Goal: Check status: Check status

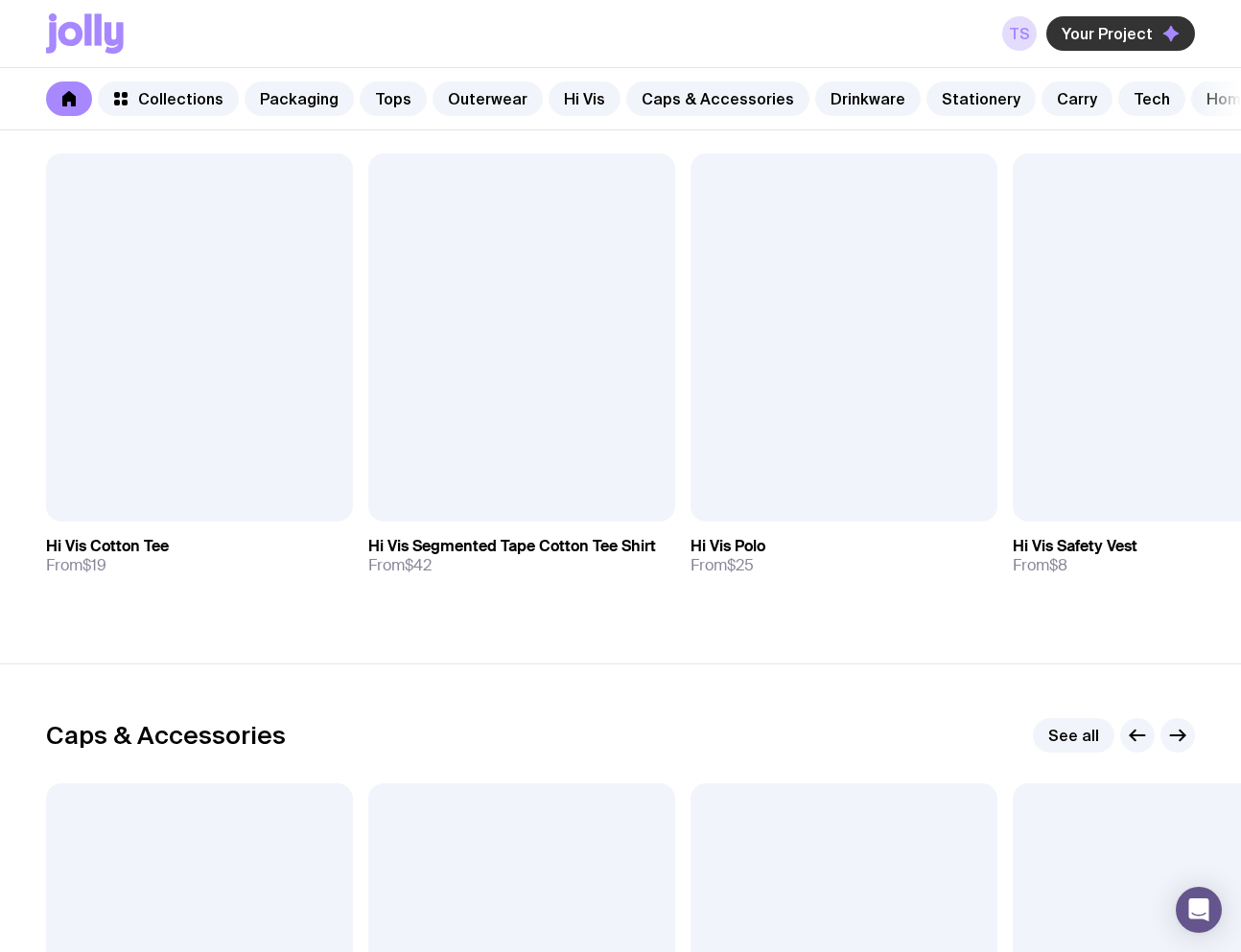
click at [1124, 34] on span "Your Project" at bounding box center [1106, 33] width 91 height 20
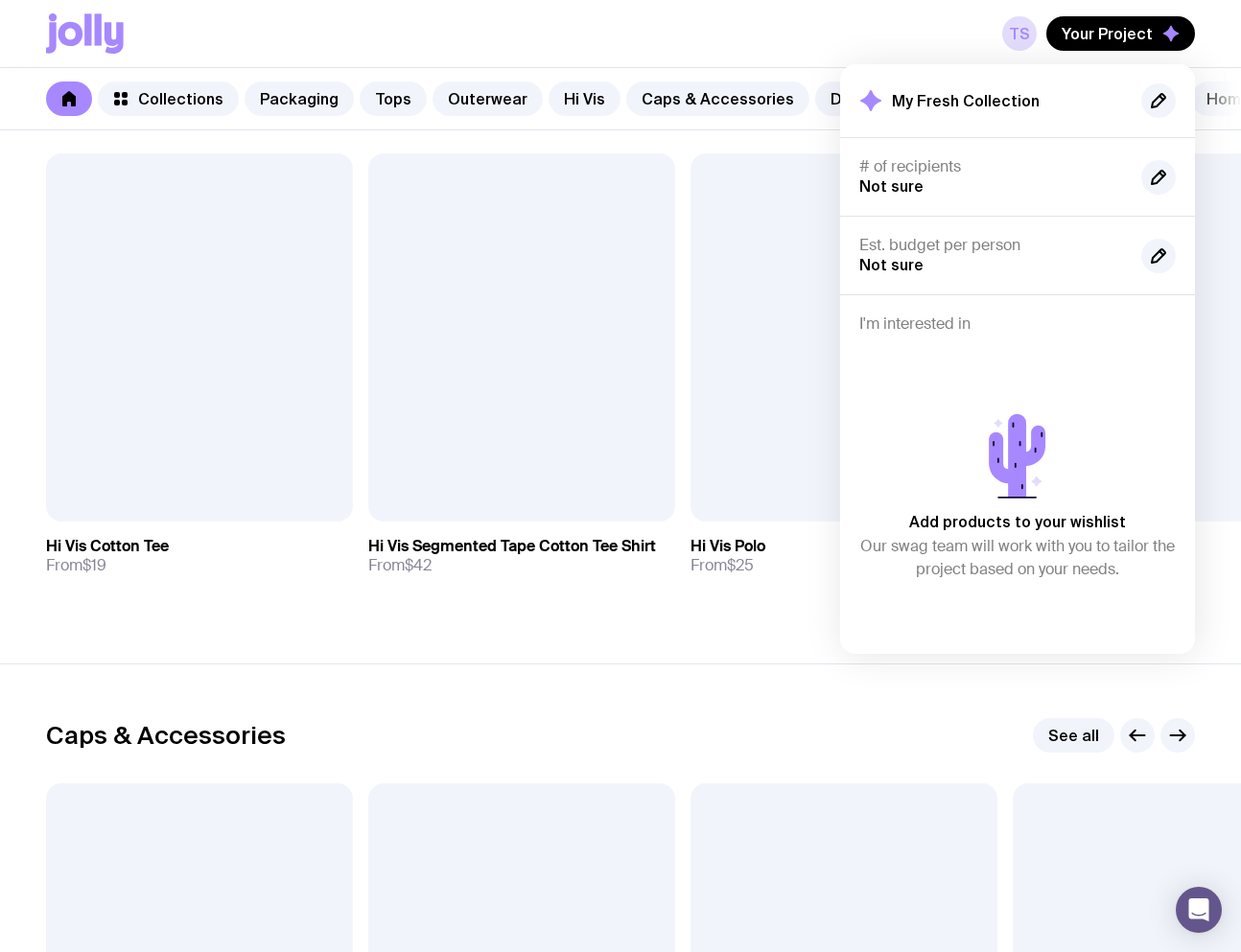
click at [890, 34] on div "TS Your Project My Fresh Collection # of recipients Not sure Est. budget per pe…" at bounding box center [620, 33] width 1149 height 67
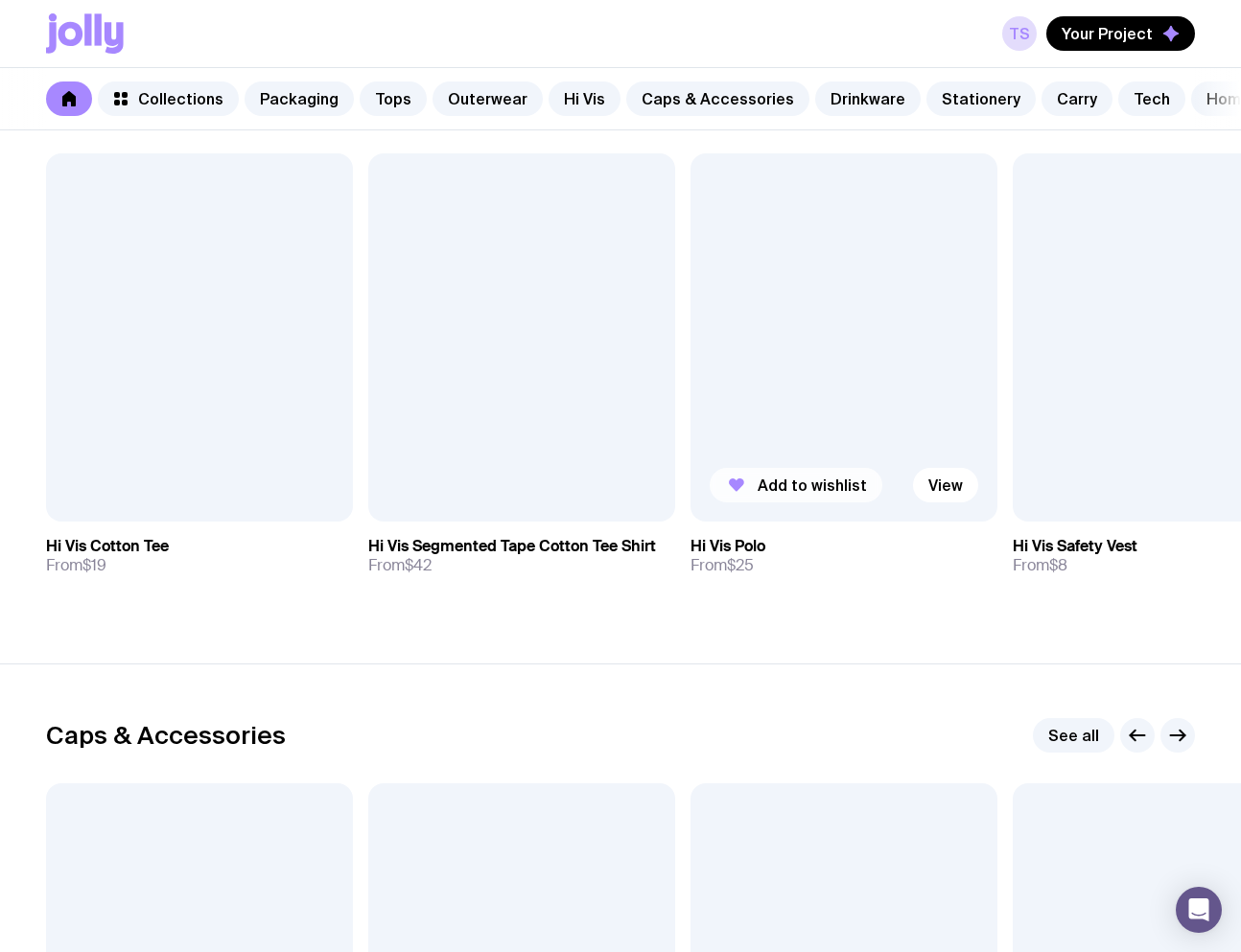
click at [794, 495] on span "Add to wishlist" at bounding box center [812, 486] width 109 height 20
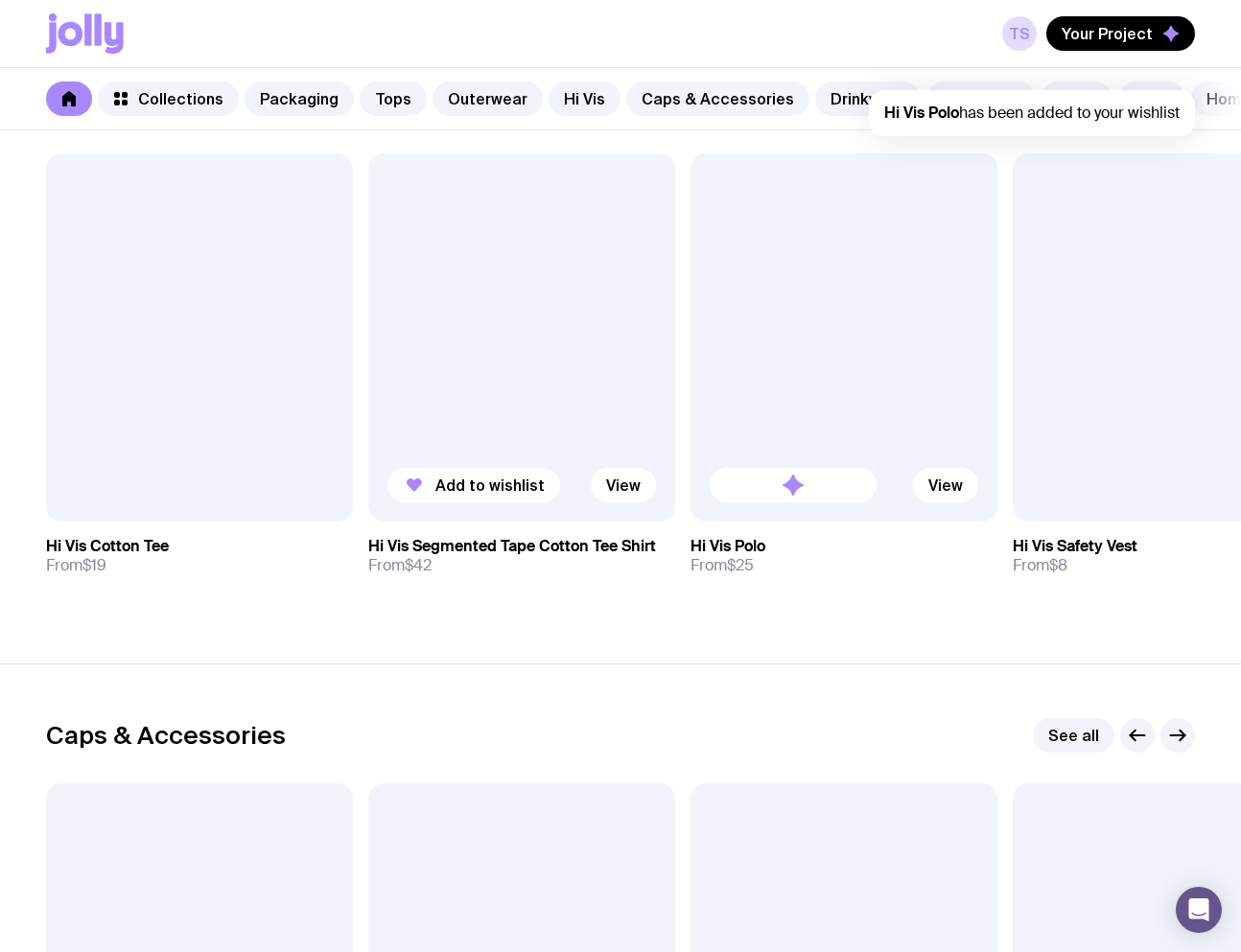
click at [474, 495] on span "Add to wishlist" at bounding box center [489, 486] width 109 height 20
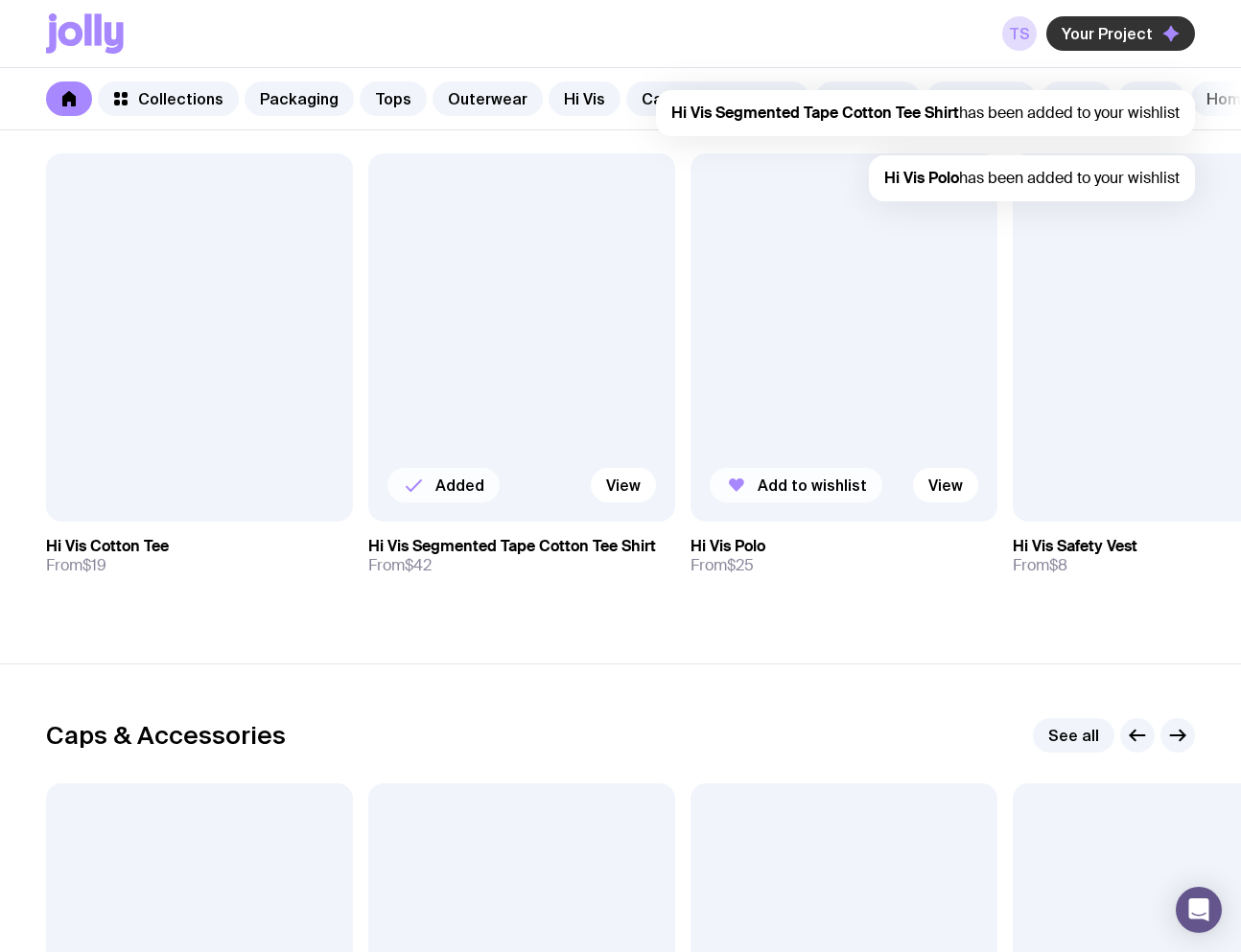
click at [1130, 20] on button "Your Project" at bounding box center [1120, 33] width 148 height 34
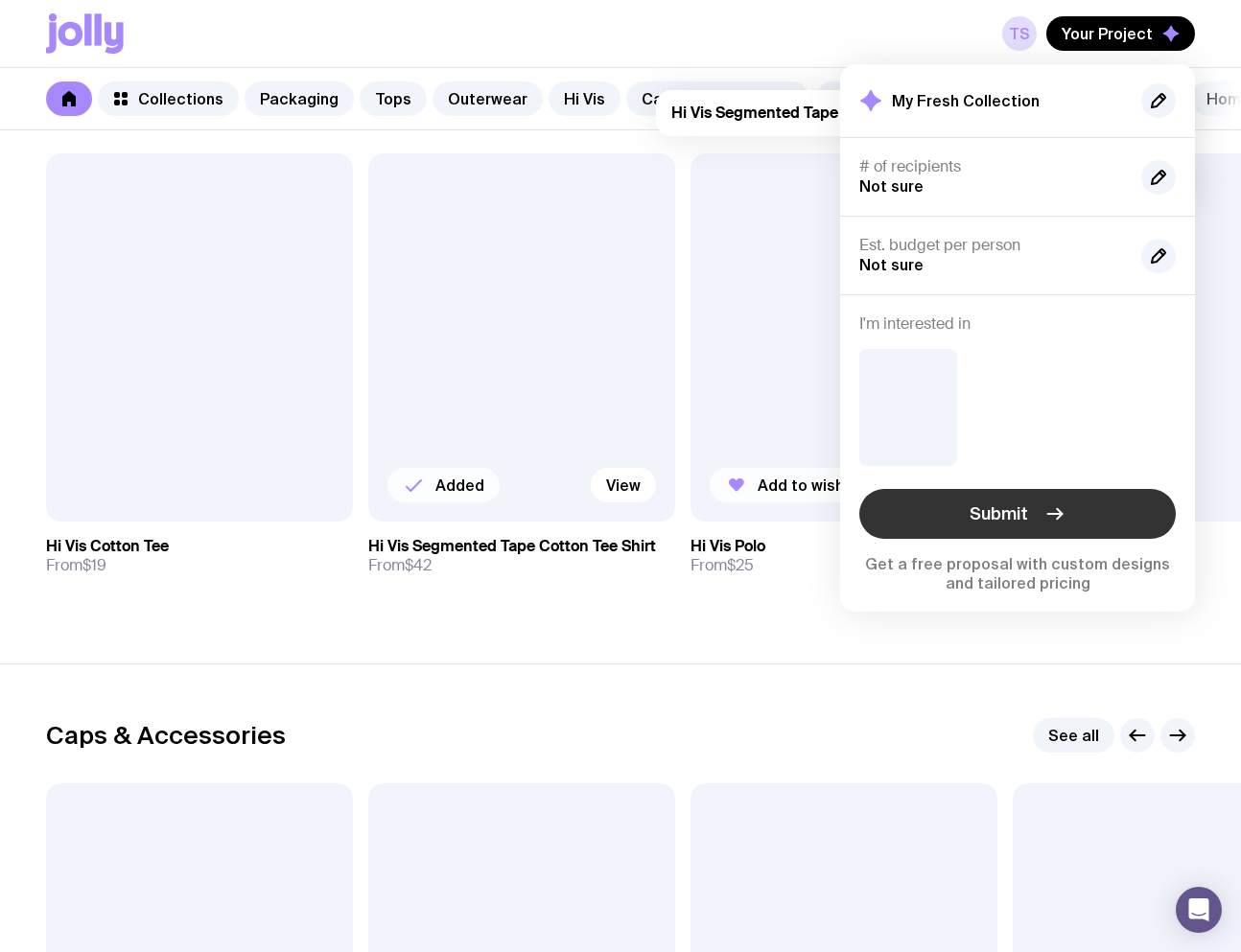
click at [1035, 509] on button "Submit" at bounding box center [1017, 513] width 316 height 50
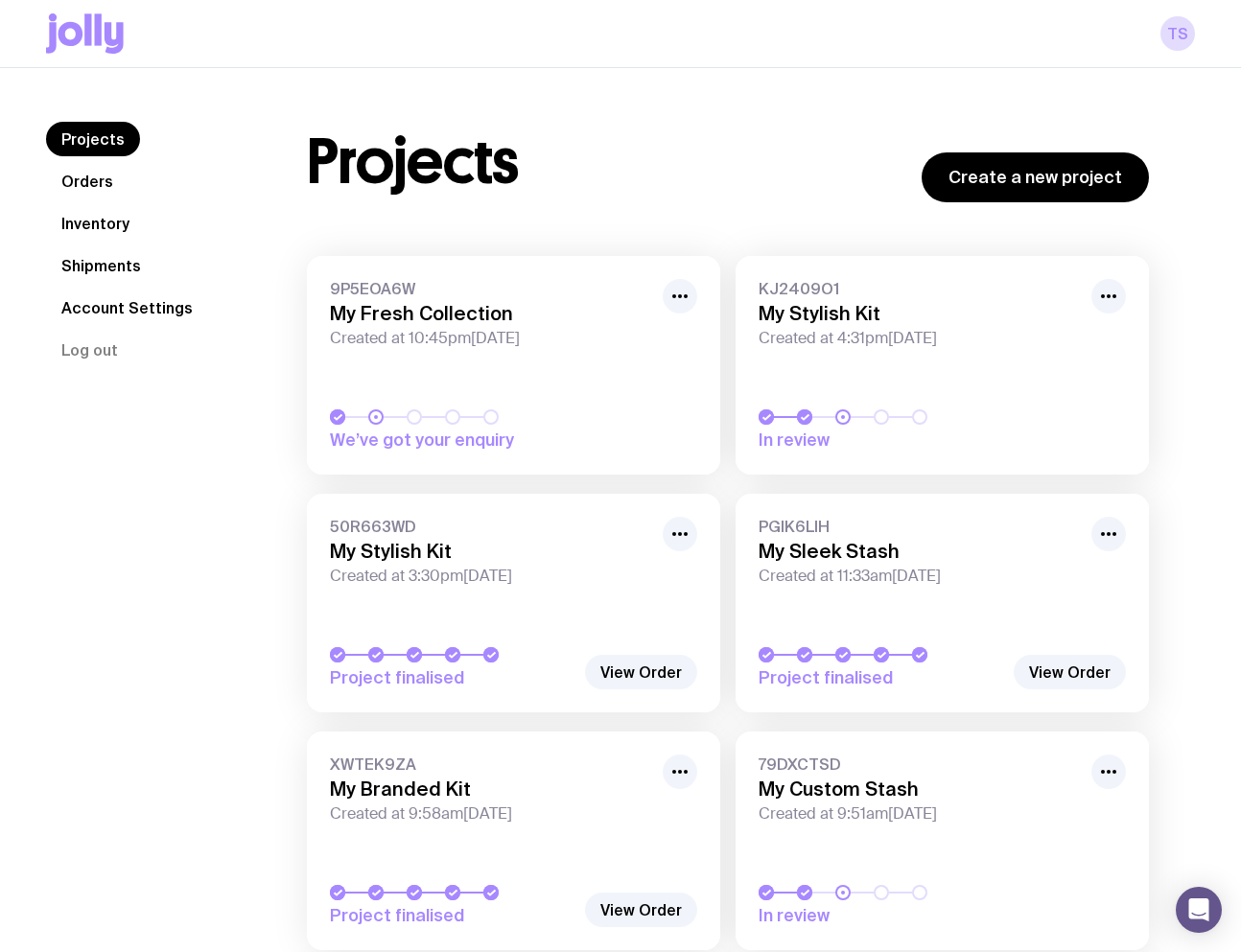
click at [443, 286] on span "9P5EOA6W" at bounding box center [490, 289] width 321 height 20
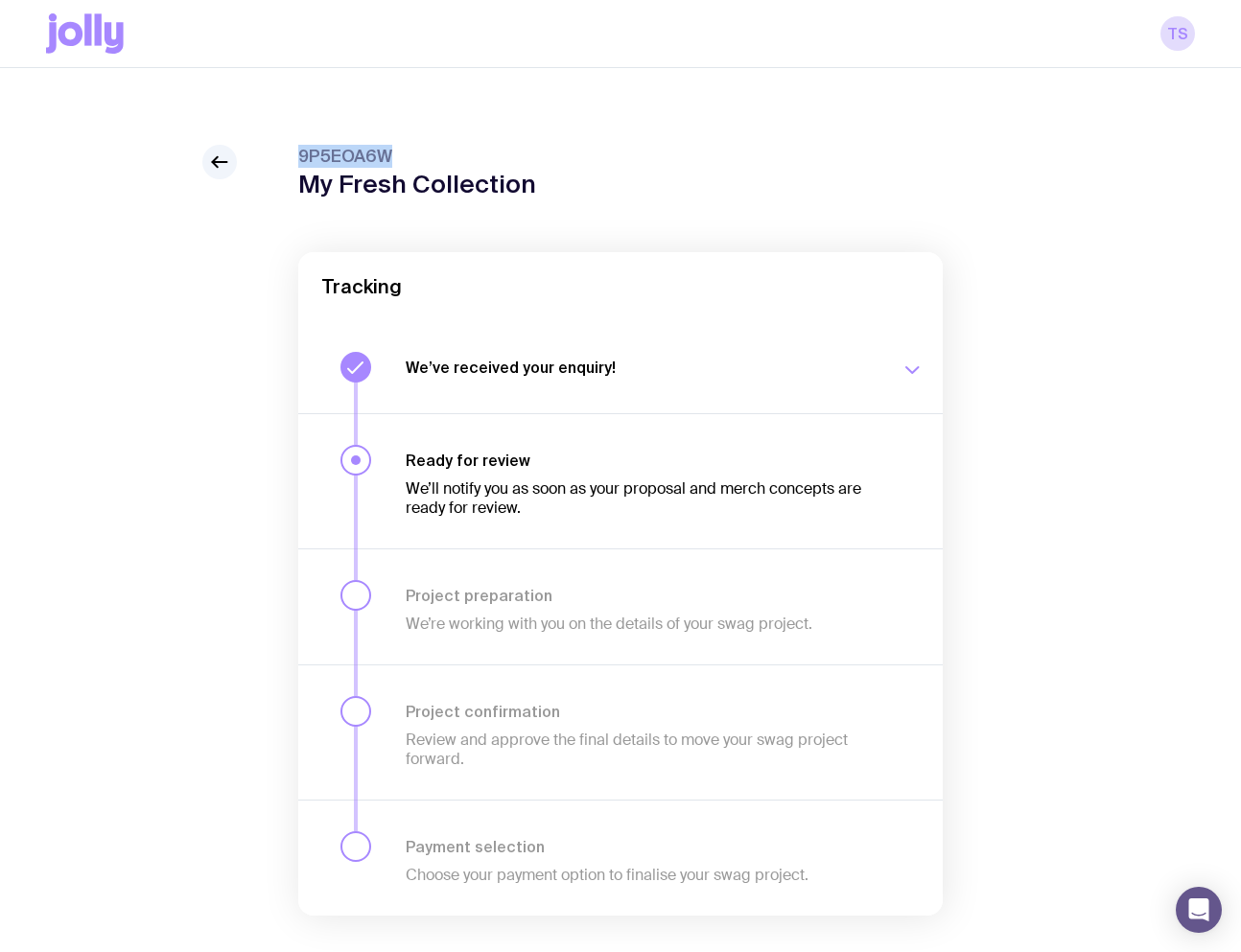
drag, startPoint x: 402, startPoint y: 155, endPoint x: 247, endPoint y: 153, distance: 155.0
click at [247, 153] on div "9P5EOA6W My Fresh Collection Tracking We’ve received your enquiry! Our team is …" at bounding box center [620, 569] width 1149 height 848
copy span "9P5EOA6W"
